Goal: Task Accomplishment & Management: Manage account settings

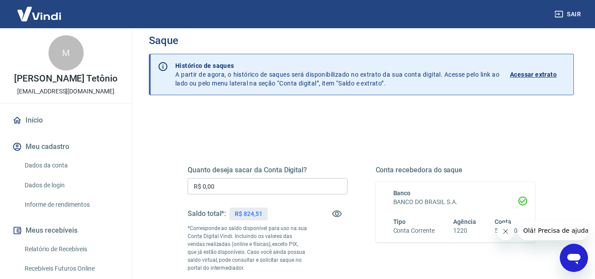
scroll to position [44, 0]
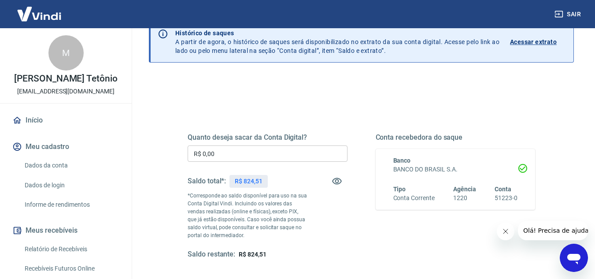
click at [280, 151] on input "R$ 0,00" at bounding box center [268, 153] width 160 height 16
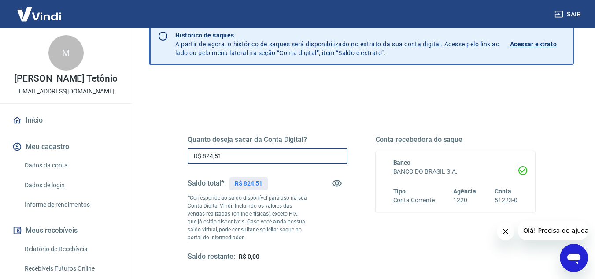
scroll to position [0, 0]
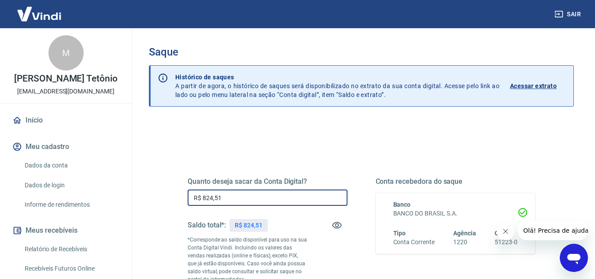
type input "R$ 824,51"
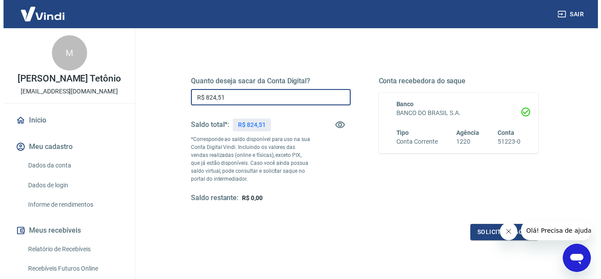
scroll to position [132, 0]
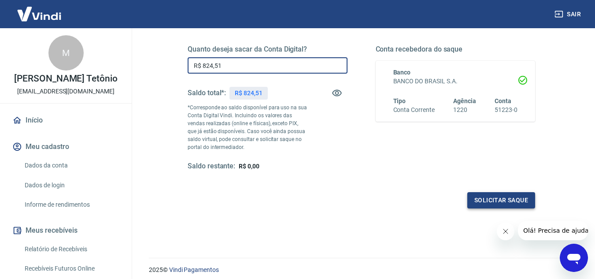
click at [494, 197] on button "Solicitar saque" at bounding box center [501, 200] width 68 height 16
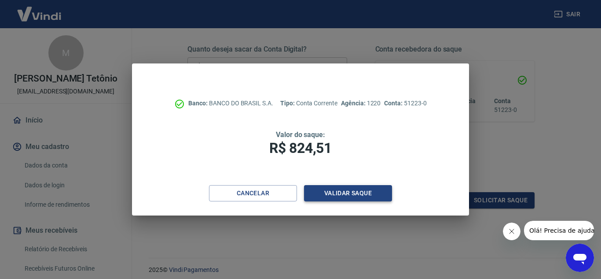
click at [357, 195] on button "Validar saque" at bounding box center [348, 193] width 88 height 16
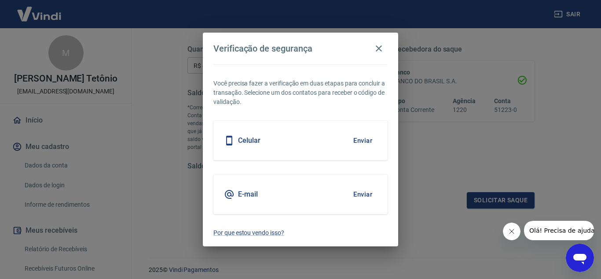
click at [357, 138] on button "Enviar" at bounding box center [363, 140] width 29 height 18
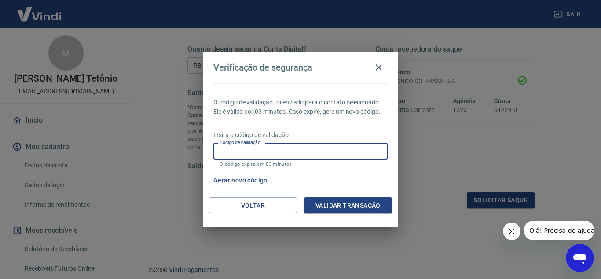
click at [318, 155] on input "Código de validação" at bounding box center [300, 151] width 174 height 16
type input "871851"
click at [324, 207] on button "Validar transação" at bounding box center [348, 205] width 88 height 16
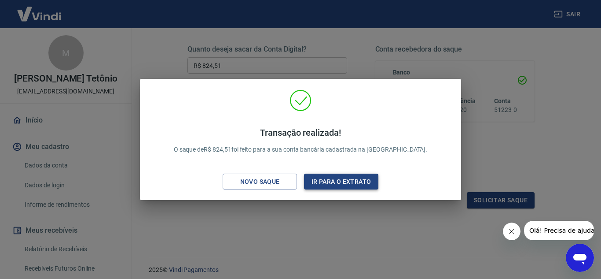
click at [352, 180] on button "Ir para o extrato" at bounding box center [341, 181] width 74 height 16
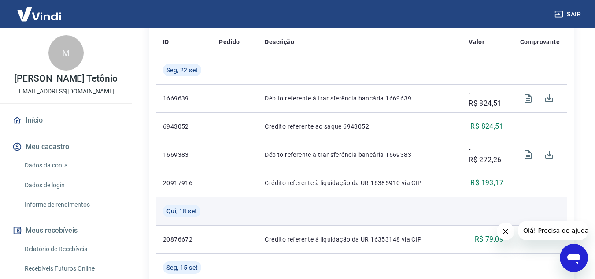
scroll to position [239, 0]
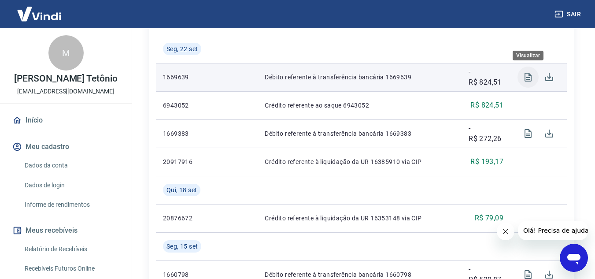
click at [523, 79] on icon "Visualizar" at bounding box center [527, 77] width 11 height 11
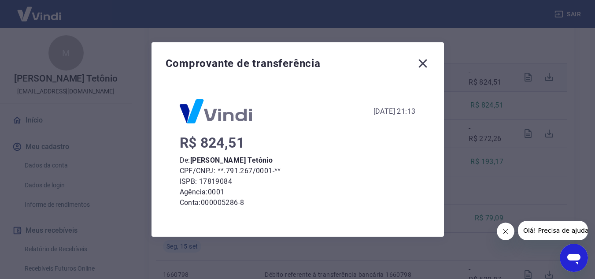
click at [427, 65] on icon at bounding box center [422, 63] width 8 height 8
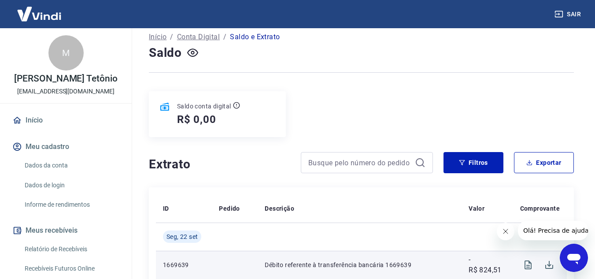
scroll to position [0, 0]
